Goal: Obtain resource: Obtain resource

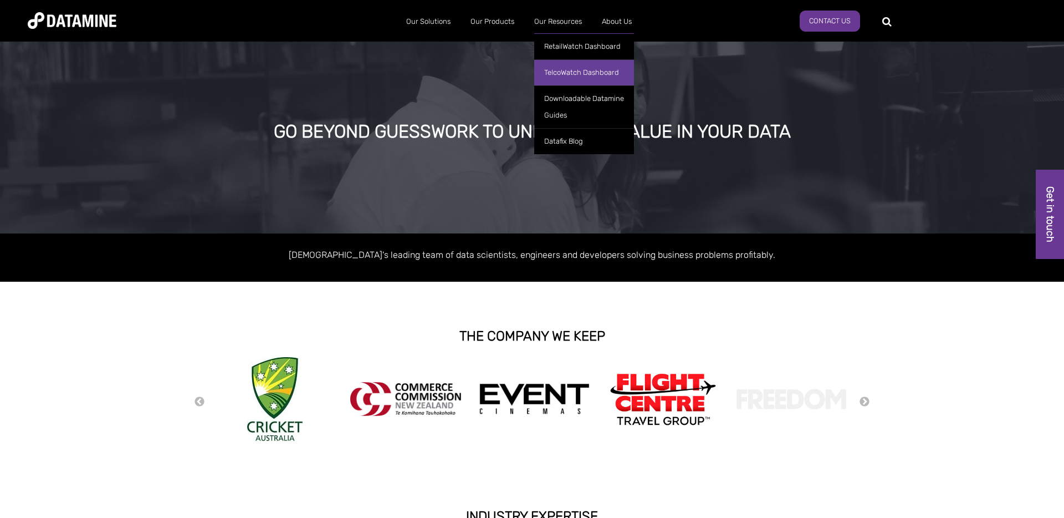
click at [563, 75] on link "TelcoWatch Dashboard" at bounding box center [584, 72] width 100 height 26
click at [587, 77] on link "TelcoWatch Dashboard" at bounding box center [584, 72] width 100 height 26
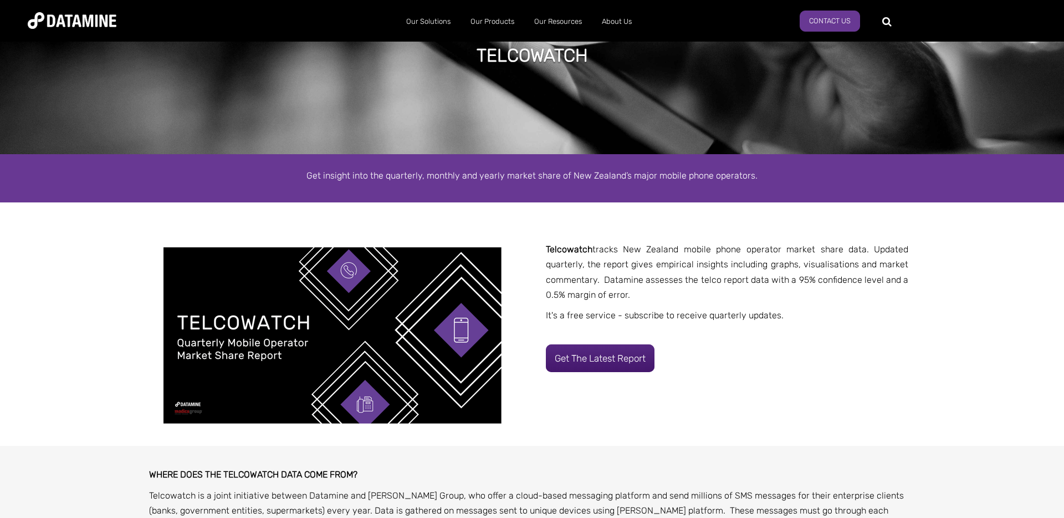
scroll to position [112, 0]
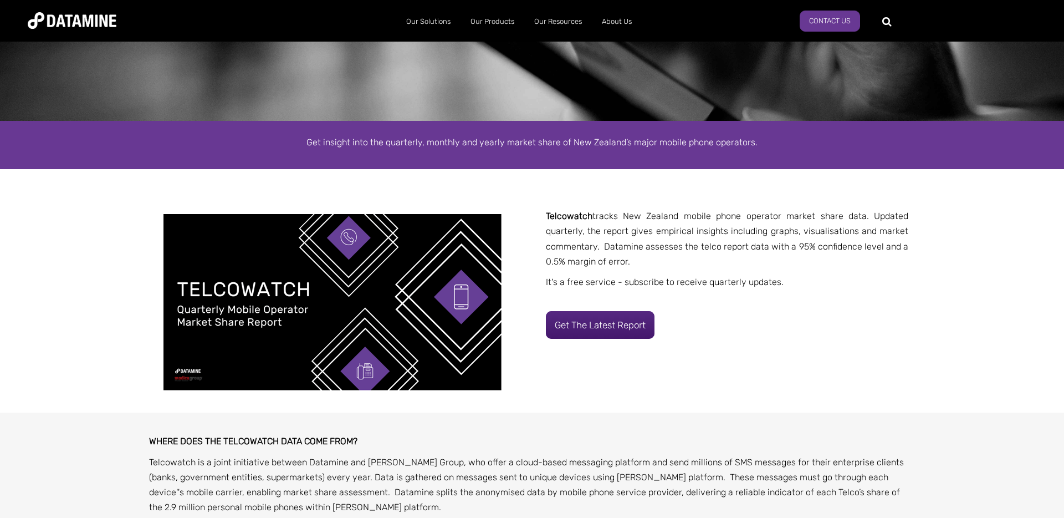
click at [595, 319] on link "Get the latest report" at bounding box center [600, 325] width 109 height 28
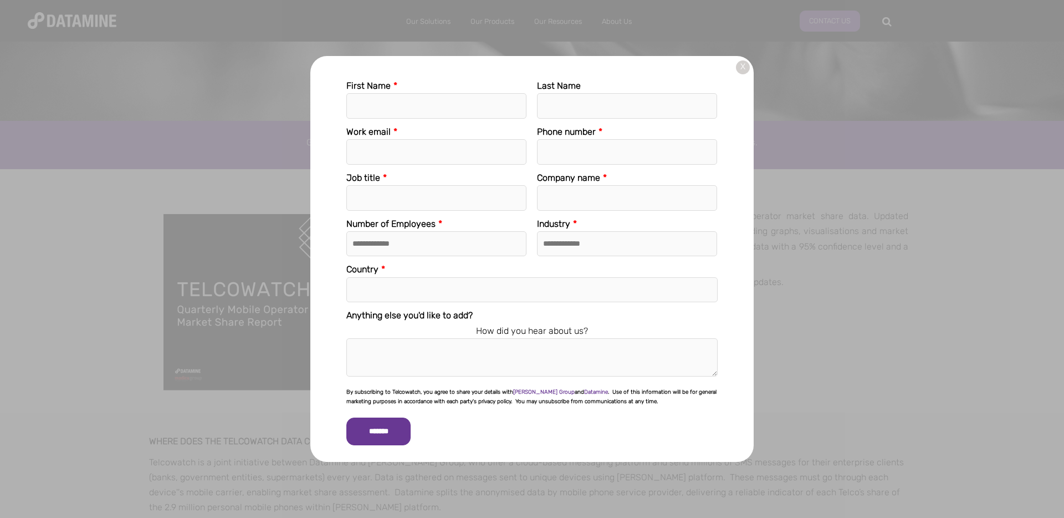
click at [741, 67] on link "X" at bounding box center [743, 67] width 14 height 14
